Goal: Book appointment/travel/reservation

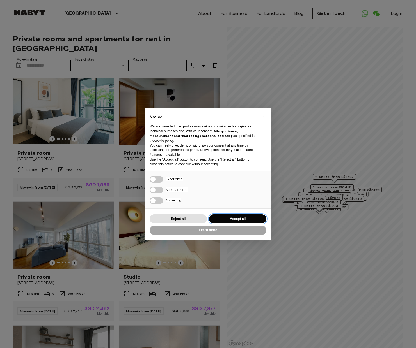
click at [248, 218] on button "Accept all" at bounding box center [237, 219] width 57 height 9
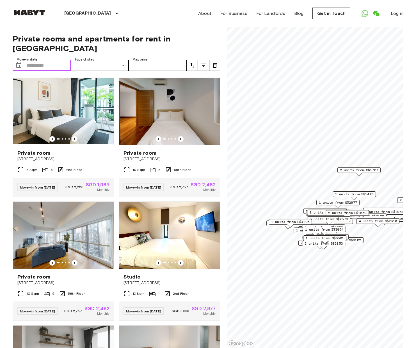
click at [38, 60] on input "Move-in date" at bounding box center [49, 65] width 44 height 11
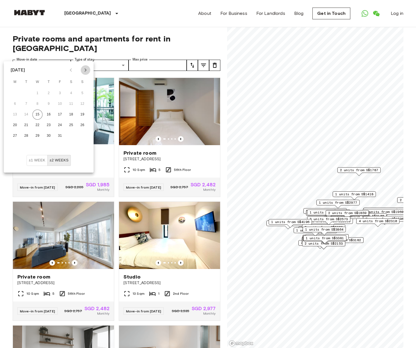
click at [86, 70] on icon "Next month" at bounding box center [85, 70] width 7 height 7
click at [85, 68] on icon "Next month" at bounding box center [85, 69] width 2 height 3
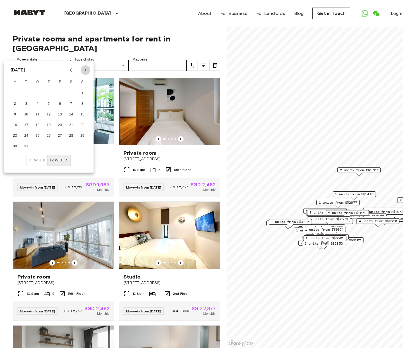
click at [85, 68] on icon "Next month" at bounding box center [85, 69] width 2 height 3
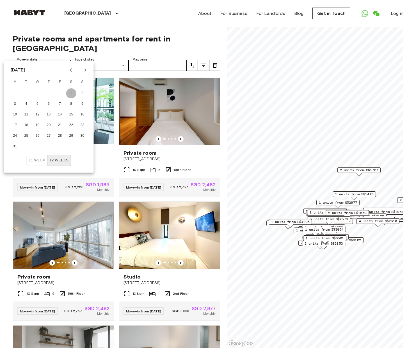
click at [72, 92] on button "1" at bounding box center [71, 93] width 10 height 10
type input "**********"
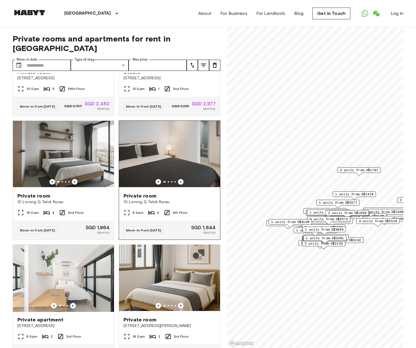
scroll to position [207, 0]
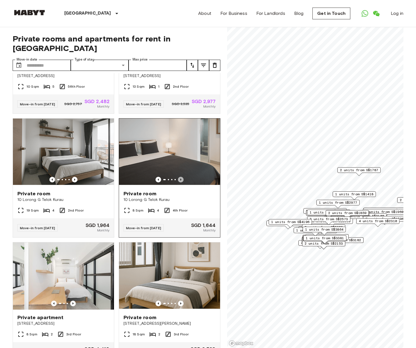
click at [181, 177] on icon "Previous image" at bounding box center [181, 180] width 6 height 6
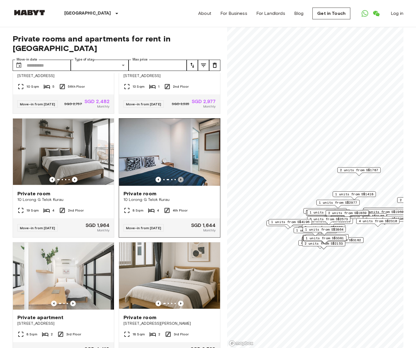
click at [181, 177] on icon "Previous image" at bounding box center [181, 180] width 6 height 6
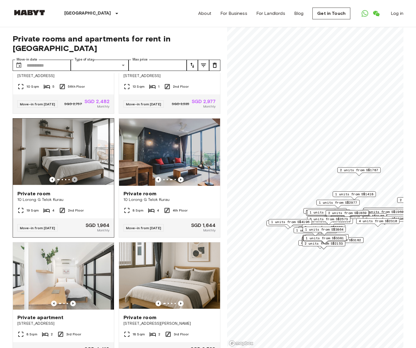
click at [75, 179] on icon "Previous image" at bounding box center [74, 180] width 1 height 2
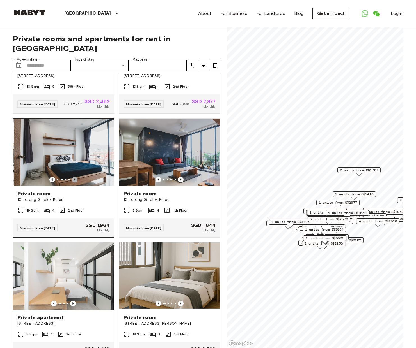
click at [75, 179] on icon "Previous image" at bounding box center [74, 180] width 1 height 2
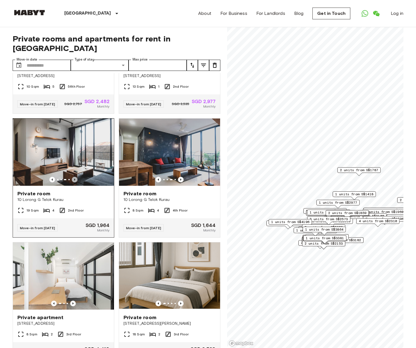
click at [75, 179] on icon "Previous image" at bounding box center [74, 180] width 1 height 2
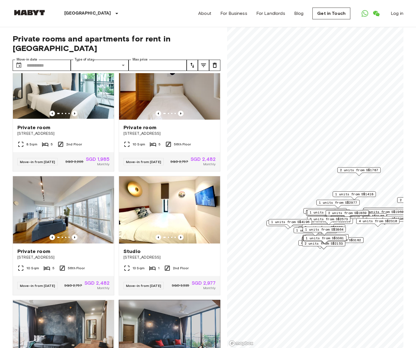
scroll to position [0, 0]
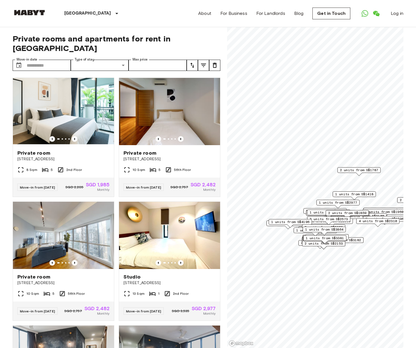
click at [203, 62] on icon "tune" at bounding box center [203, 65] width 7 height 7
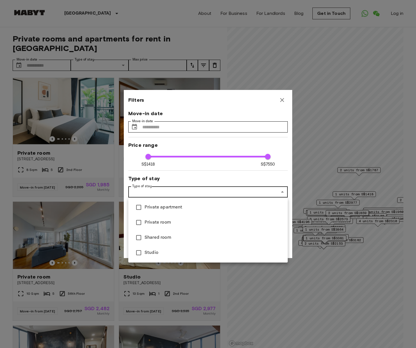
click at [153, 256] on span "Studio" at bounding box center [213, 253] width 139 height 7
type input "****"
type input "******"
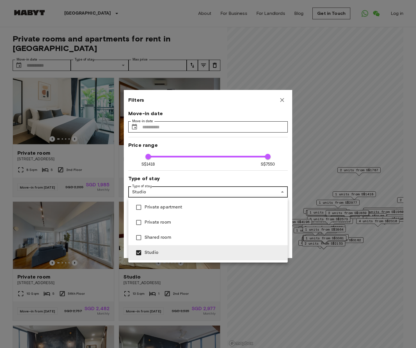
click at [189, 175] on div at bounding box center [208, 174] width 416 height 348
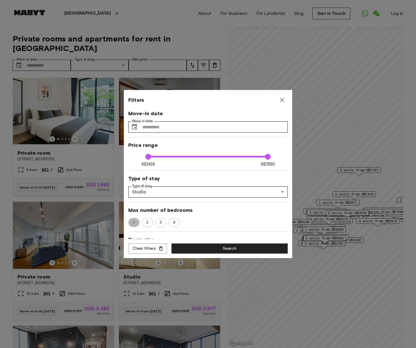
click at [135, 223] on span "1" at bounding box center [134, 223] width 8 height 6
type input "****"
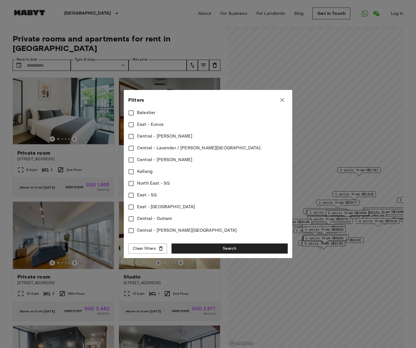
scroll to position [198, 0]
click at [240, 248] on button "Search" at bounding box center [229, 249] width 116 height 10
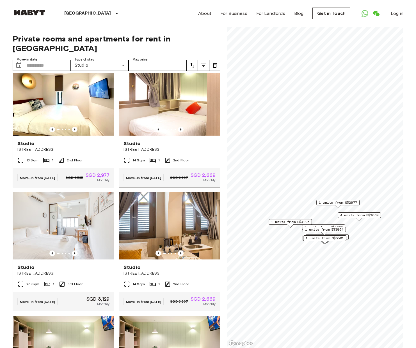
scroll to position [9, 0]
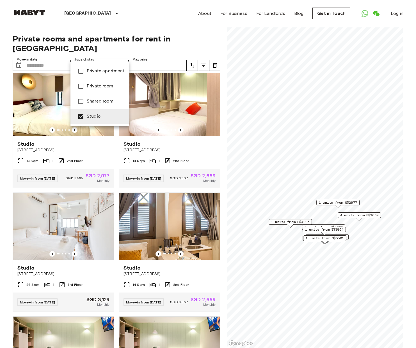
click at [109, 85] on span "Private room" at bounding box center [106, 86] width 38 height 7
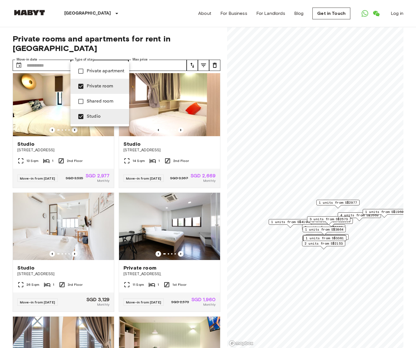
click at [103, 115] on span "Studio" at bounding box center [106, 116] width 38 height 7
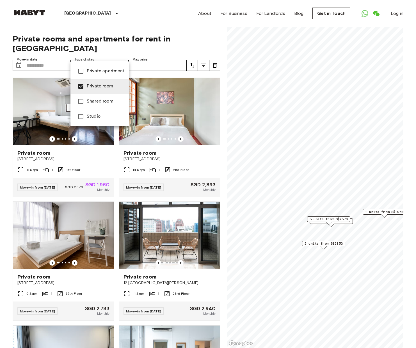
click at [223, 81] on div at bounding box center [208, 174] width 416 height 348
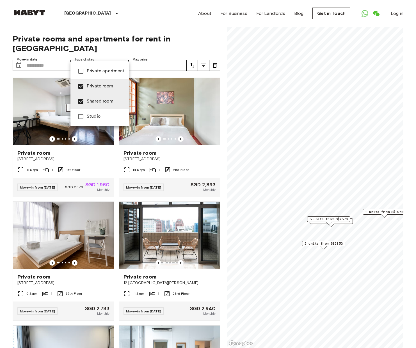
type input "**********"
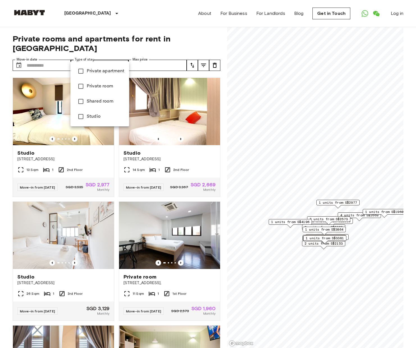
click at [189, 56] on div at bounding box center [208, 174] width 416 height 348
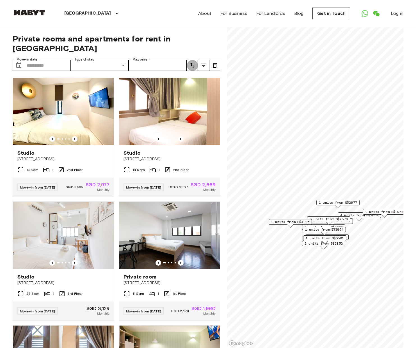
click at [191, 62] on icon "tune" at bounding box center [192, 65] width 7 height 7
click at [200, 77] on li "Lowest price" at bounding box center [215, 77] width 56 height 10
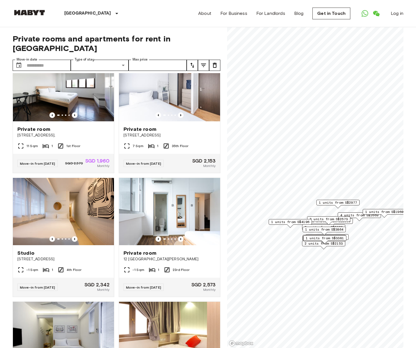
scroll to position [24, 0]
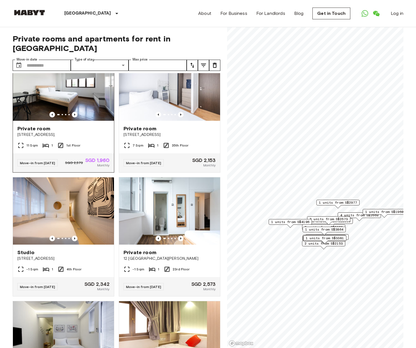
click at [81, 77] on img at bounding box center [63, 87] width 101 height 67
